Goal: Find specific page/section: Find specific page/section

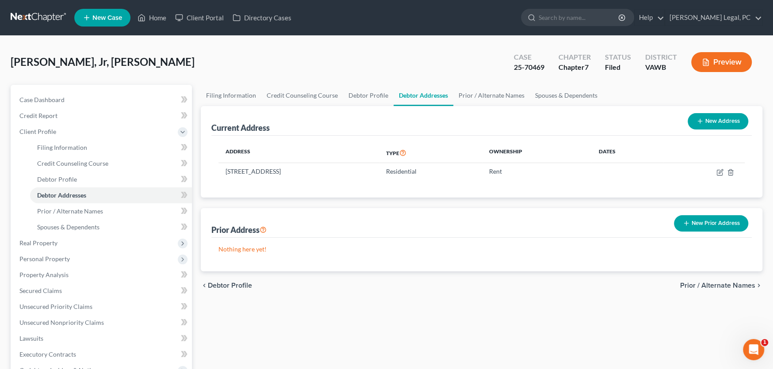
click at [38, 16] on link at bounding box center [39, 18] width 57 height 16
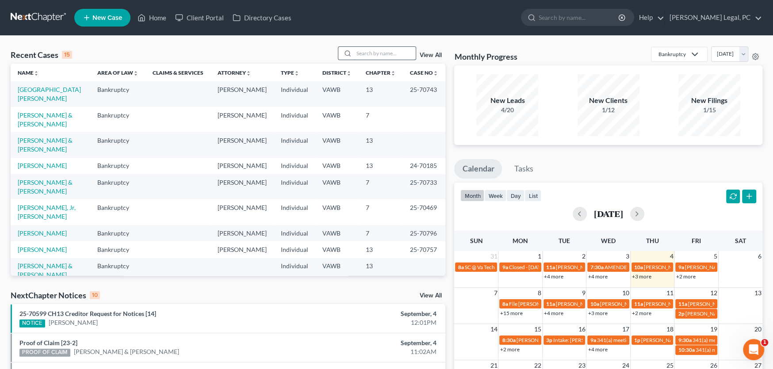
click at [355, 47] on input "search" at bounding box center [385, 53] width 62 height 13
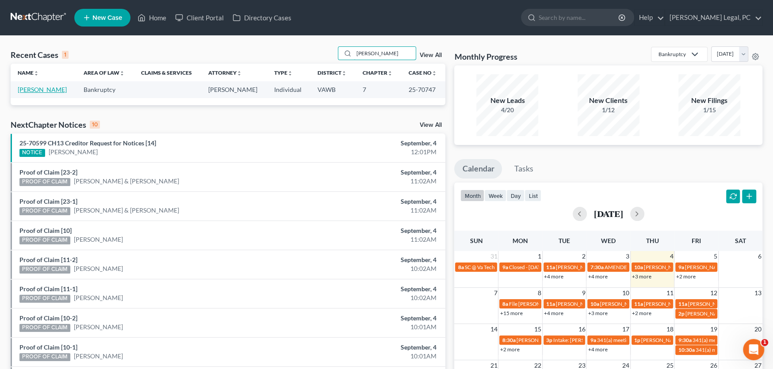
type input "[PERSON_NAME]"
click at [39, 90] on link "[PERSON_NAME]" at bounding box center [42, 90] width 49 height 8
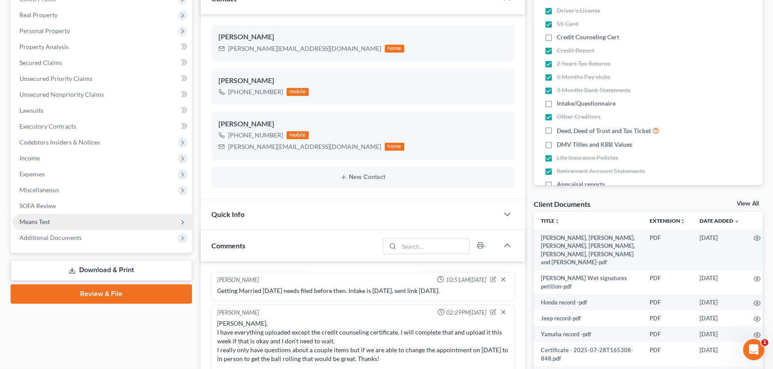
scroll to position [894, 0]
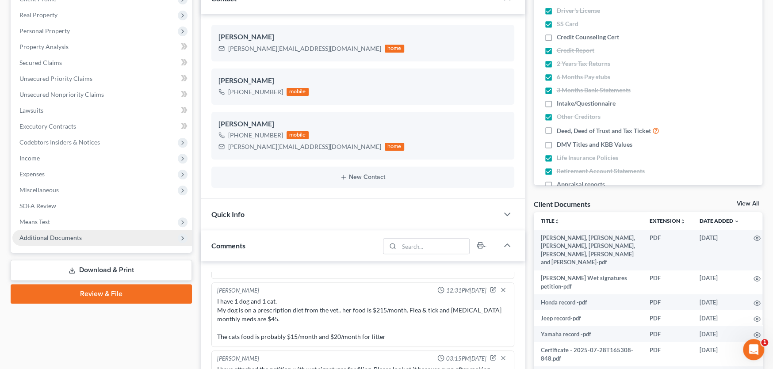
click at [59, 241] on span "Additional Documents" at bounding box center [101, 238] width 179 height 16
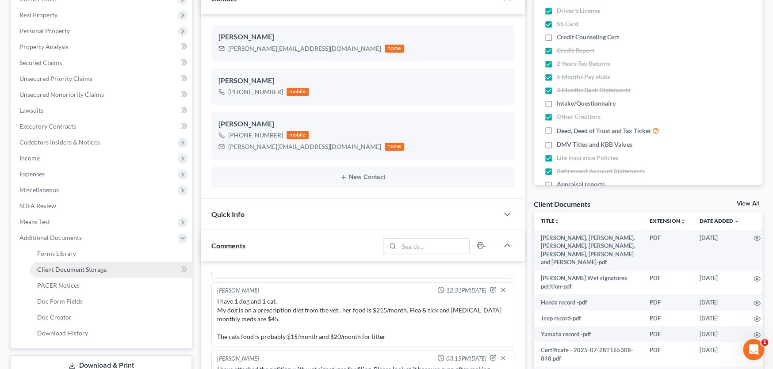
click at [63, 266] on span "Client Document Storage" at bounding box center [71, 270] width 69 height 8
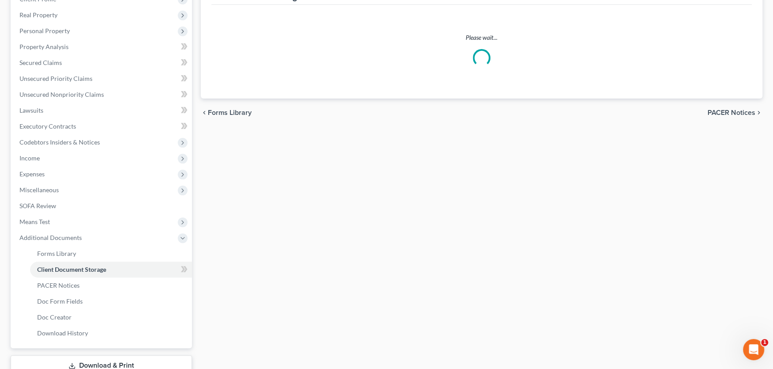
scroll to position [132, 0]
select select "0"
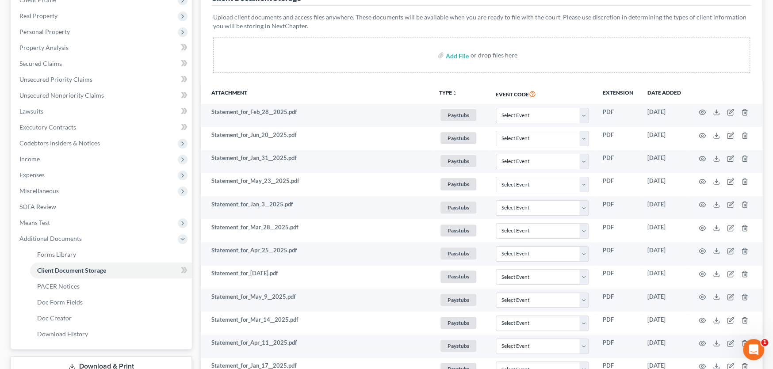
scroll to position [0, 0]
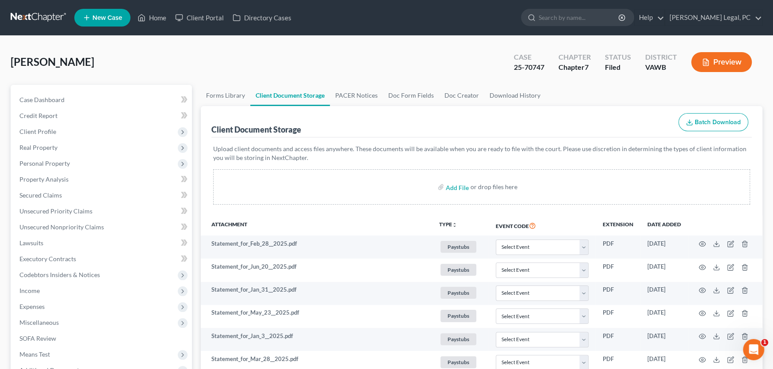
select select "0"
